Goal: Task Accomplishment & Management: Manage account settings

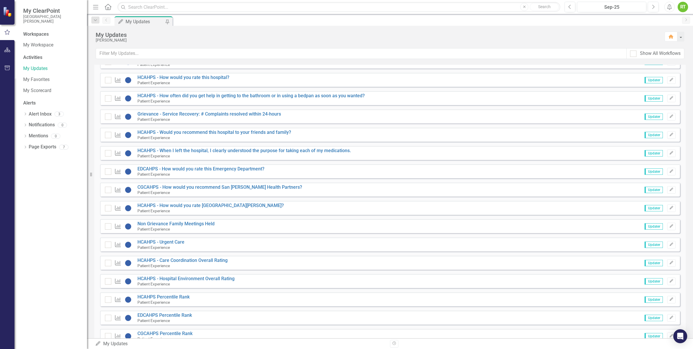
scroll to position [565, 0]
click at [151, 300] on small "Patient Experience" at bounding box center [154, 301] width 32 height 5
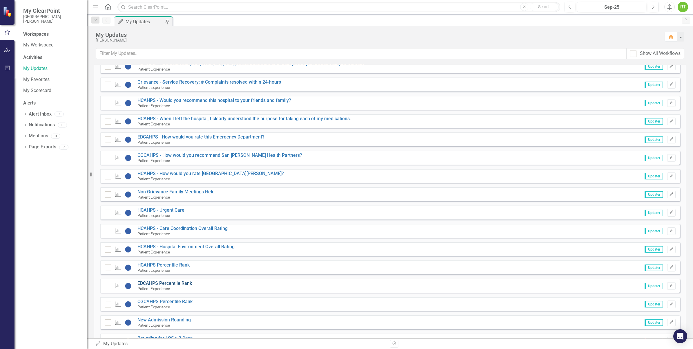
scroll to position [597, 0]
click at [156, 266] on link "HCAHPS Percentile Rank" at bounding box center [164, 265] width 52 height 6
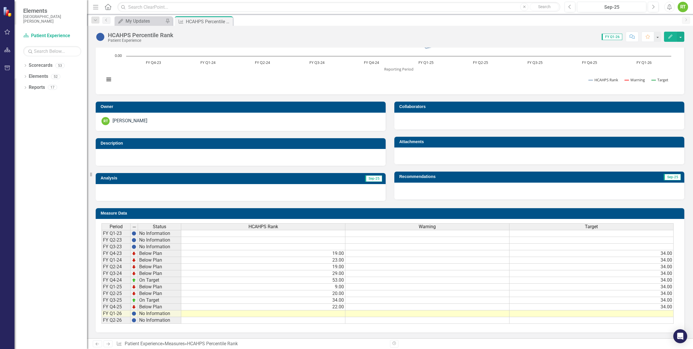
scroll to position [66, 0]
click at [147, 18] on div "My Updates" at bounding box center [145, 20] width 38 height 7
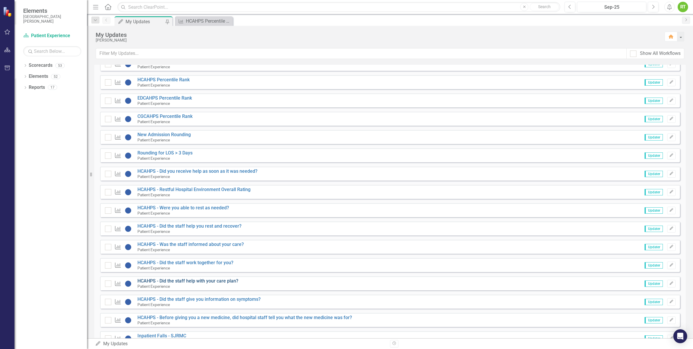
scroll to position [781, 0]
click at [39, 67] on link "Scorecards" at bounding box center [41, 65] width 24 height 7
click at [23, 65] on icon "Dropdown" at bounding box center [25, 65] width 4 height 3
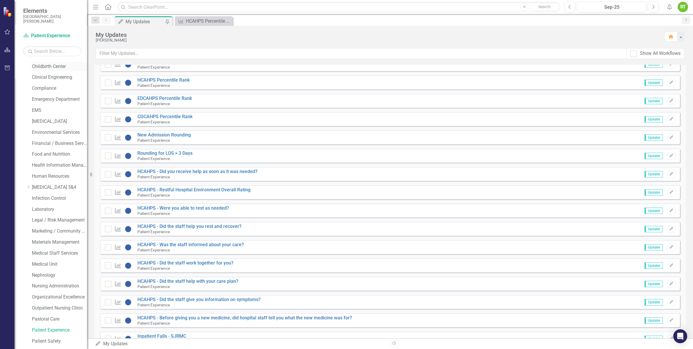
scroll to position [125, 0]
click at [54, 322] on link "Patient Experience" at bounding box center [59, 324] width 55 height 7
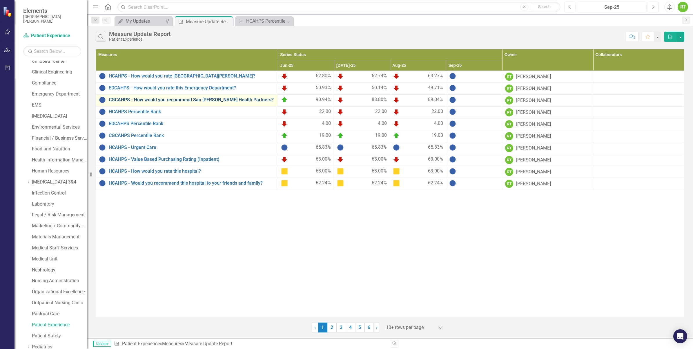
click at [144, 102] on link "CGCAHPS - How would you recommend San [PERSON_NAME] Health Partners?" at bounding box center [192, 99] width 166 height 5
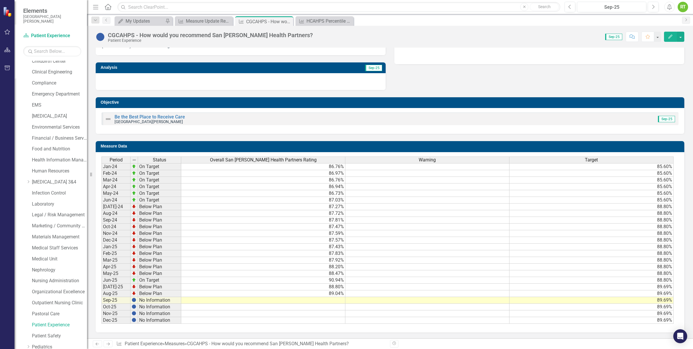
scroll to position [200, 0]
click at [317, 297] on td at bounding box center [263, 300] width 164 height 7
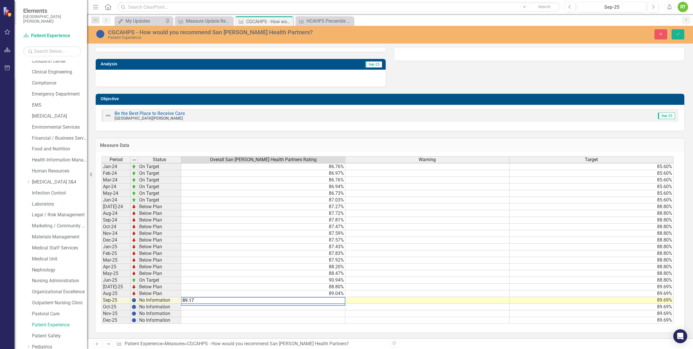
scroll to position [2, 0]
type textarea "89.17"
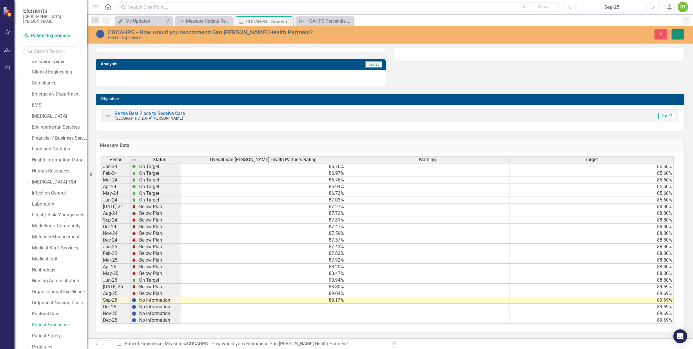
click at [676, 34] on icon "Save" at bounding box center [678, 34] width 5 height 4
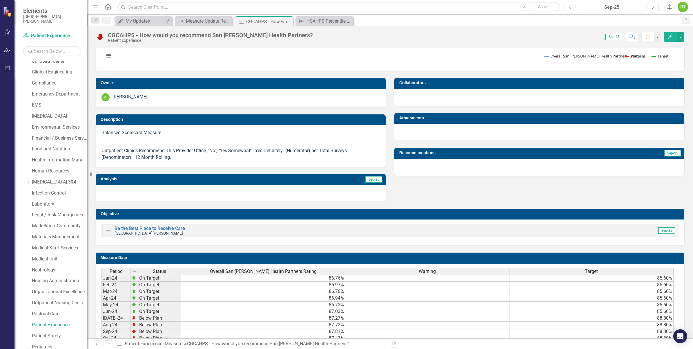
scroll to position [0, 0]
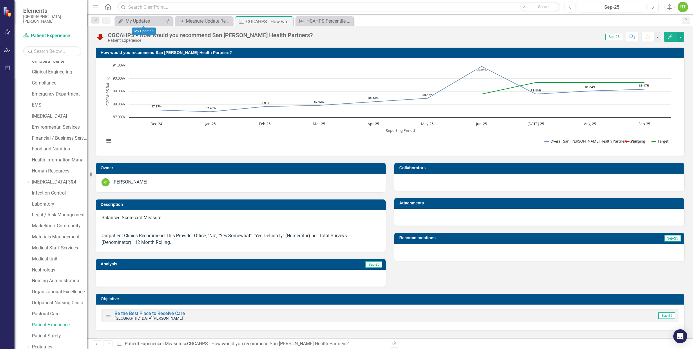
click at [157, 17] on div "My Updates My Updates Pin" at bounding box center [144, 21] width 58 height 10
click at [152, 20] on div "My Updates" at bounding box center [145, 20] width 38 height 7
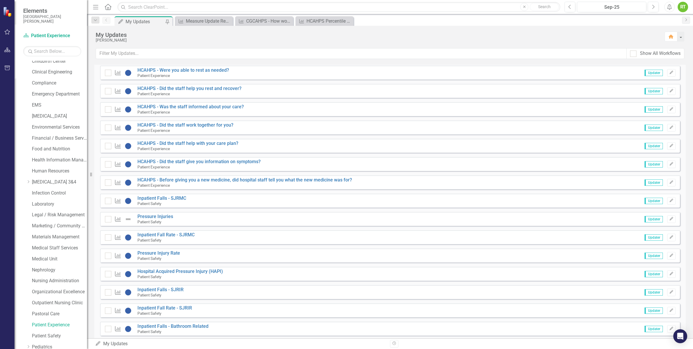
scroll to position [919, 0]
click at [221, 20] on div "Measure Update Report" at bounding box center [205, 20] width 38 height 7
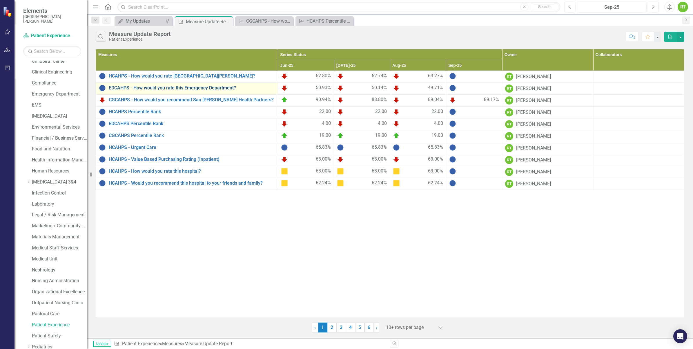
click at [172, 89] on link "EDCAHPS - How would you rate this Emergency Department?" at bounding box center [192, 87] width 166 height 5
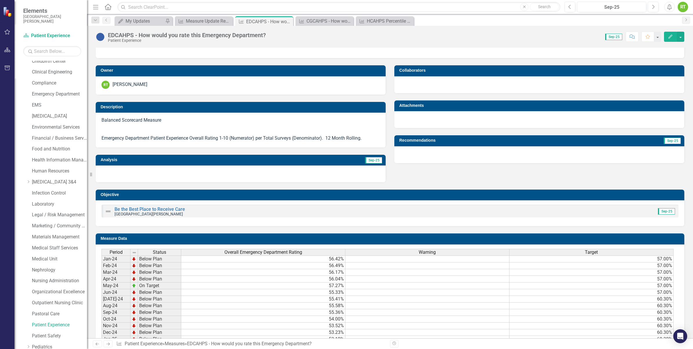
scroll to position [194, 0]
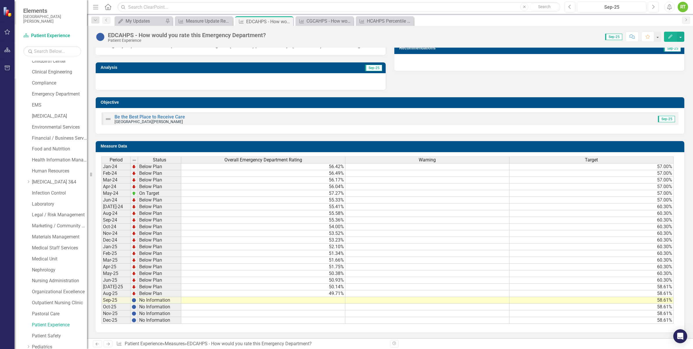
click at [298, 298] on td at bounding box center [263, 300] width 164 height 7
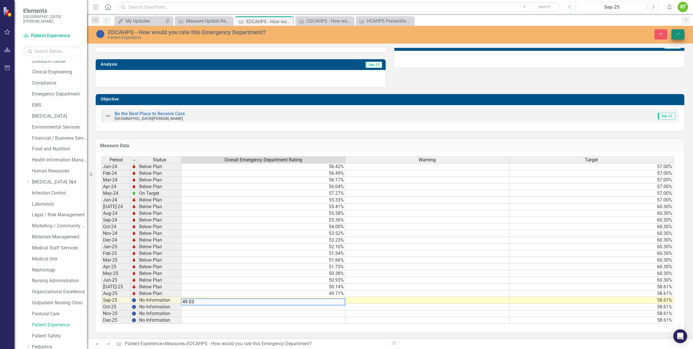
type textarea "49.03"
click at [680, 31] on button "Save" at bounding box center [678, 34] width 13 height 10
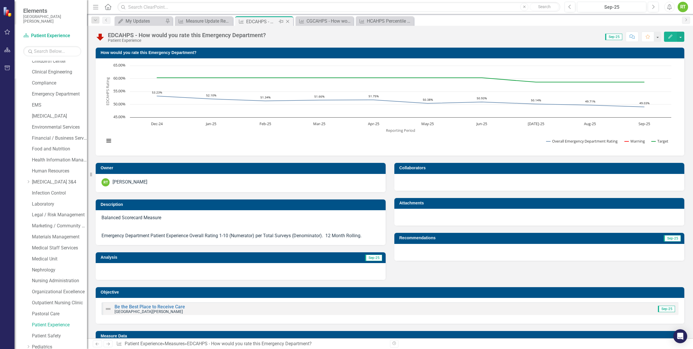
click at [290, 21] on icon "Close" at bounding box center [288, 21] width 6 height 5
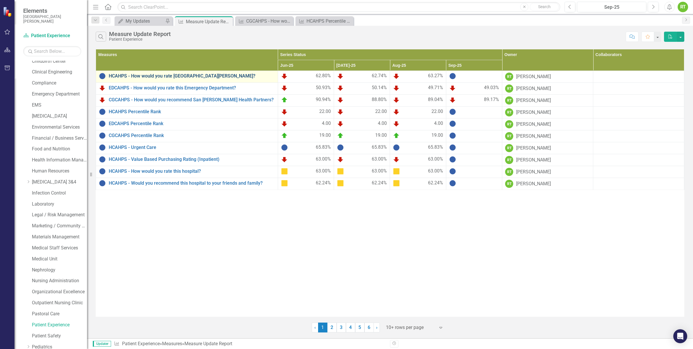
click at [163, 76] on link "HCAHPS - How would you rate [GEOGRAPHIC_DATA][PERSON_NAME]?" at bounding box center [192, 75] width 166 height 5
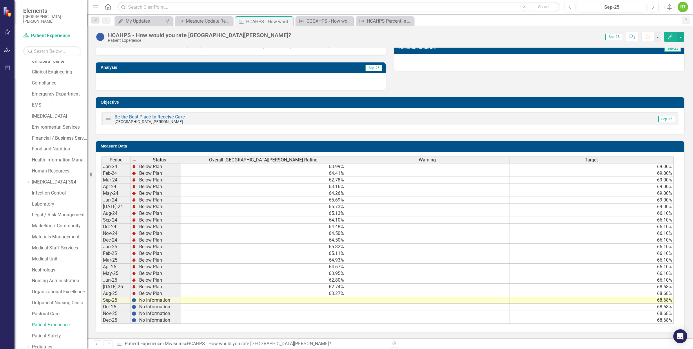
scroll to position [194, 0]
click at [336, 299] on td at bounding box center [263, 300] width 164 height 7
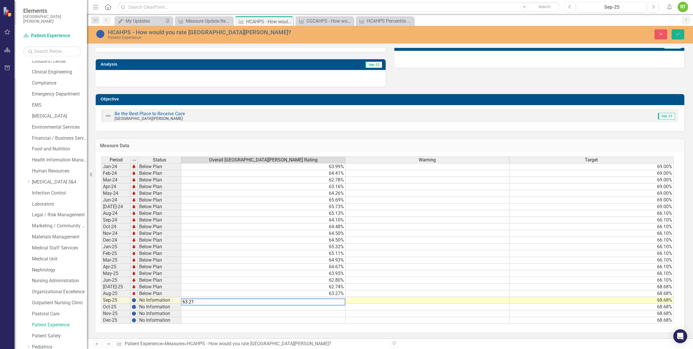
type textarea "63.21"
click at [679, 31] on button "Save" at bounding box center [678, 34] width 13 height 10
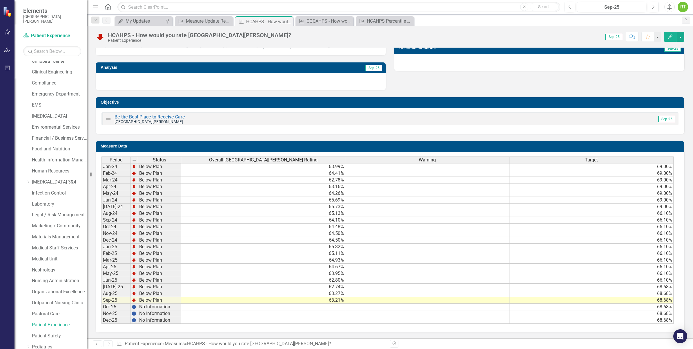
scroll to position [0, 0]
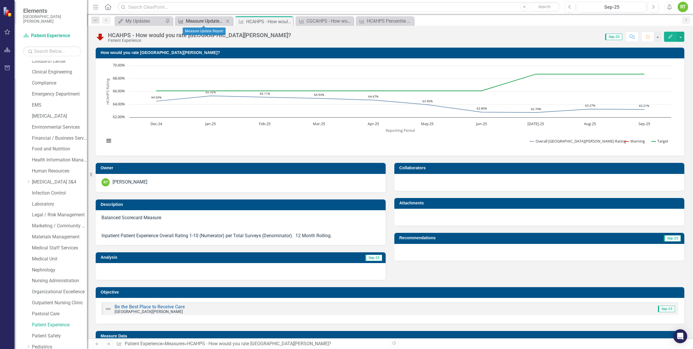
click at [207, 22] on div "Measure Update Report" at bounding box center [205, 20] width 38 height 7
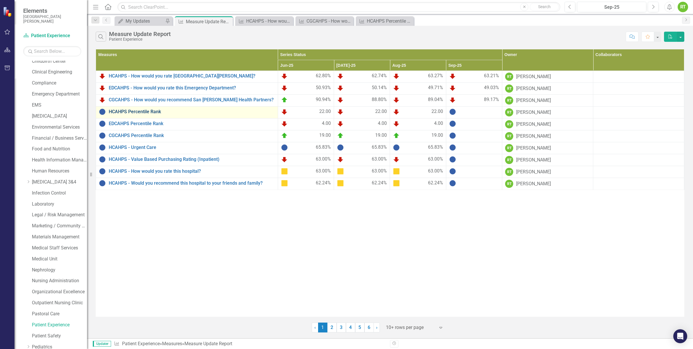
click at [166, 113] on link "HCAHPS Percentile Rank" at bounding box center [192, 111] width 166 height 5
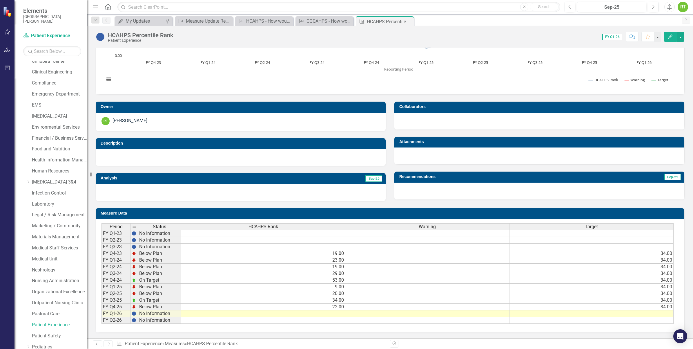
scroll to position [55, 0]
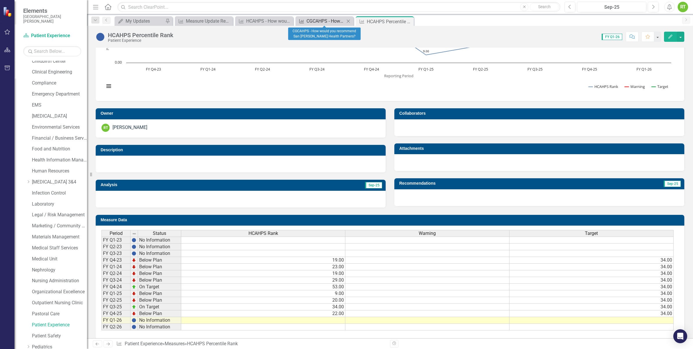
click at [312, 17] on div "CGCAHPS - How would you recommend San [PERSON_NAME] Health Partners?" at bounding box center [326, 20] width 38 height 7
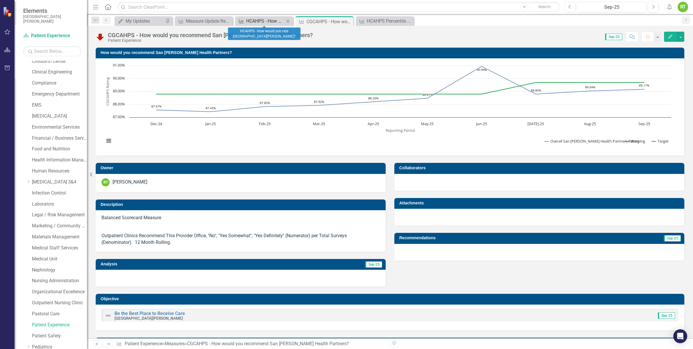
click at [281, 23] on div "HCAHPS - How would you rate [GEOGRAPHIC_DATA][PERSON_NAME]?" at bounding box center [265, 20] width 38 height 7
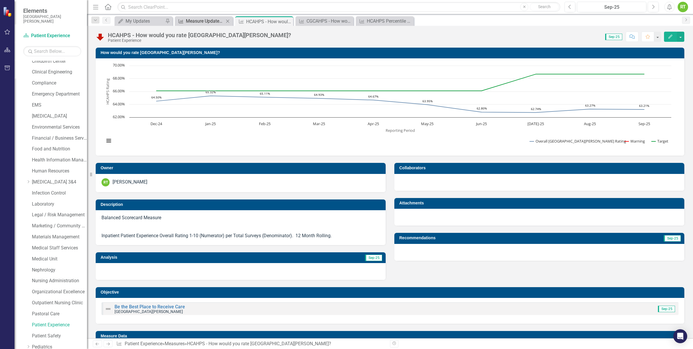
click at [204, 21] on div "Measure Update Report" at bounding box center [205, 20] width 38 height 7
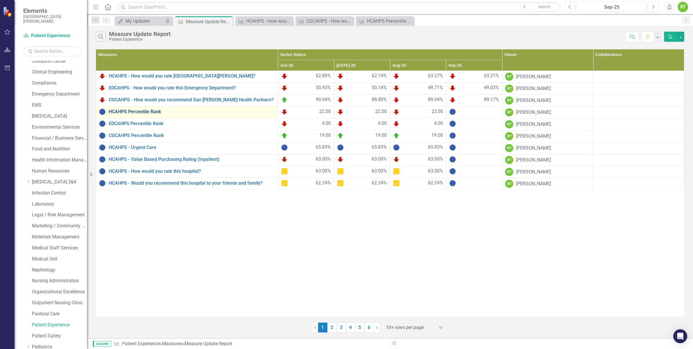
click at [152, 112] on link "HCAHPS Percentile Rank" at bounding box center [192, 111] width 166 height 5
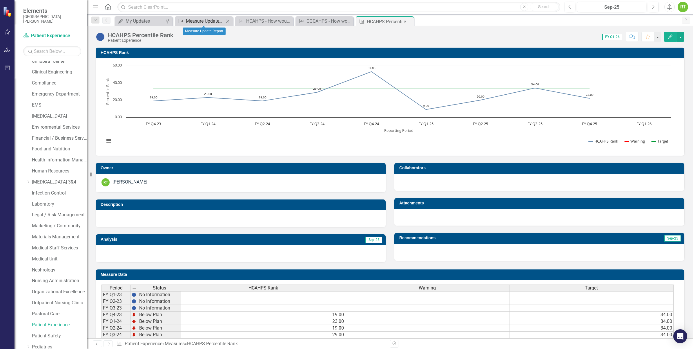
click at [213, 21] on div "Measure Update Report" at bounding box center [205, 20] width 38 height 7
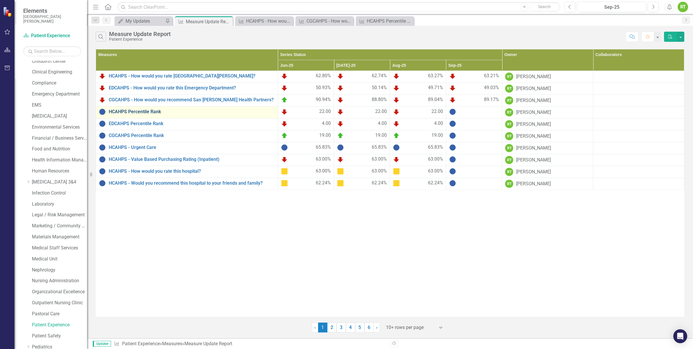
click at [129, 114] on link "HCAHPS Percentile Rank" at bounding box center [192, 111] width 166 height 5
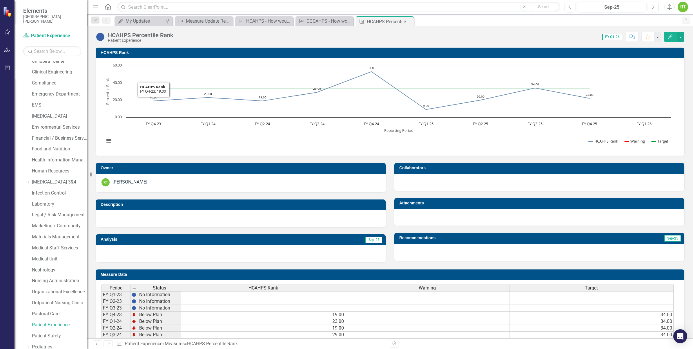
scroll to position [66, 0]
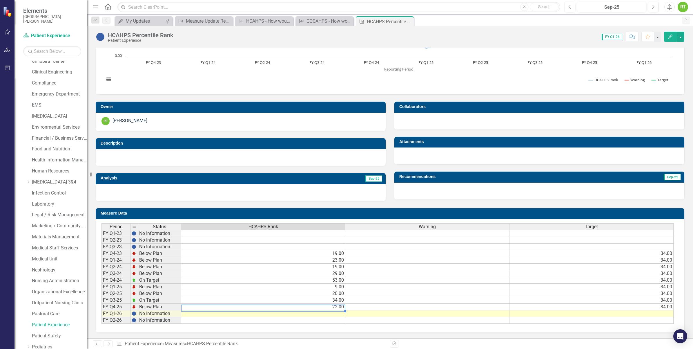
click at [330, 303] on td "22.00" at bounding box center [263, 306] width 164 height 7
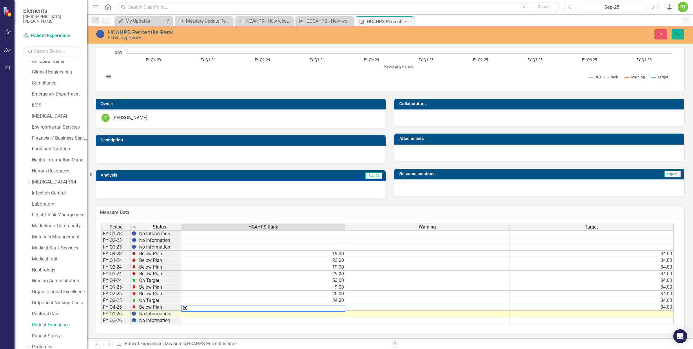
type textarea "2"
click at [657, 33] on button "Close" at bounding box center [661, 34] width 13 height 10
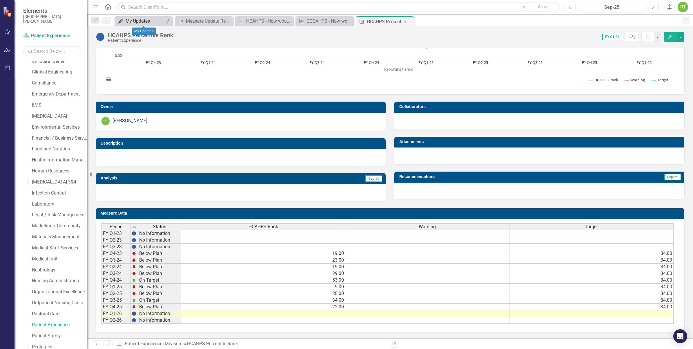
click at [127, 18] on div "My Updates" at bounding box center [145, 20] width 38 height 7
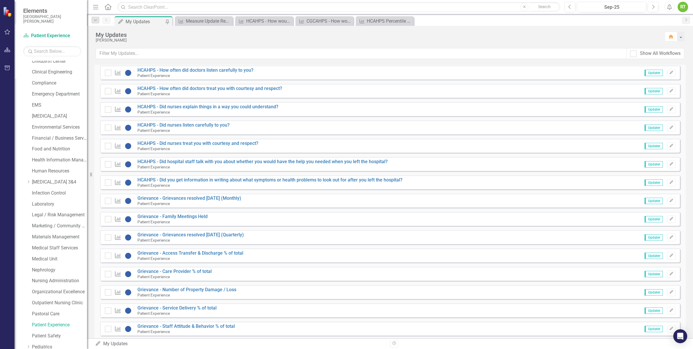
scroll to position [162, 0]
